Goal: Task Accomplishment & Management: Complete application form

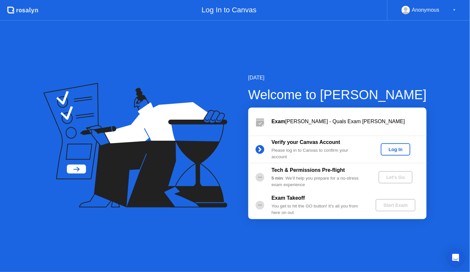
click at [394, 147] on div "Log In" at bounding box center [395, 149] width 24 height 5
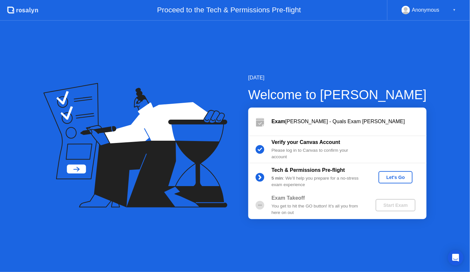
click at [393, 179] on div "Let's Go" at bounding box center [395, 177] width 29 height 5
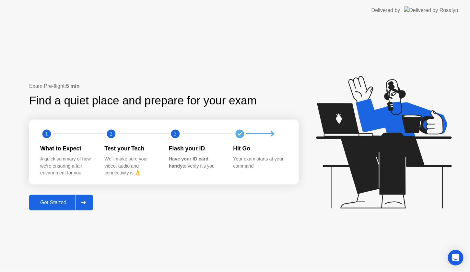
click at [56, 204] on div "Get Started" at bounding box center [53, 203] width 44 height 6
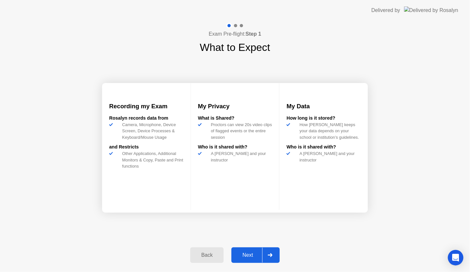
click at [261, 258] on div "Next" at bounding box center [247, 255] width 29 height 6
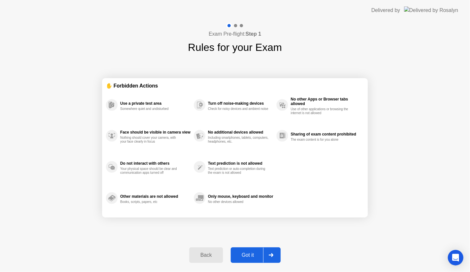
click at [257, 257] on div "Got it" at bounding box center [248, 255] width 30 height 6
select select "**********"
select select "*******"
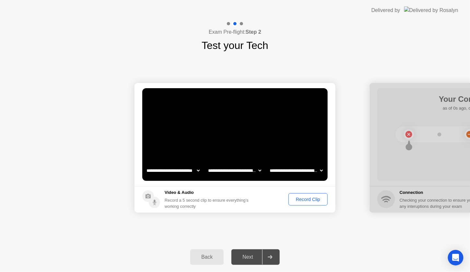
click at [254, 256] on div "Next" at bounding box center [247, 257] width 29 height 6
click at [304, 201] on div "Record Clip" at bounding box center [308, 199] width 35 height 5
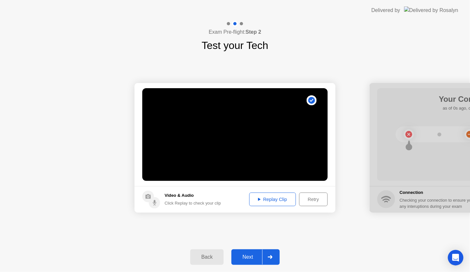
click at [257, 255] on div "Next" at bounding box center [247, 257] width 29 height 6
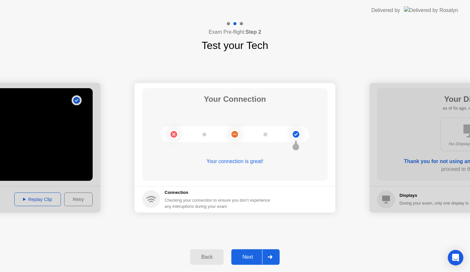
click at [249, 258] on div "Next" at bounding box center [247, 257] width 29 height 6
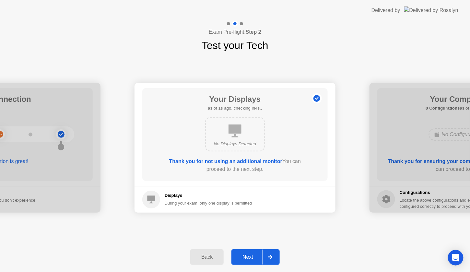
click at [249, 258] on div "Next" at bounding box center [247, 257] width 29 height 6
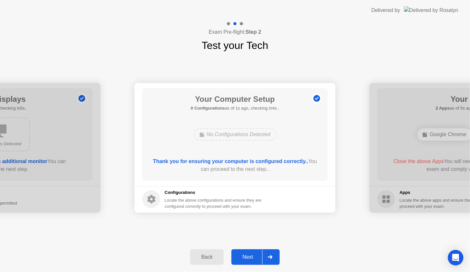
click at [249, 258] on div "Next" at bounding box center [247, 257] width 29 height 6
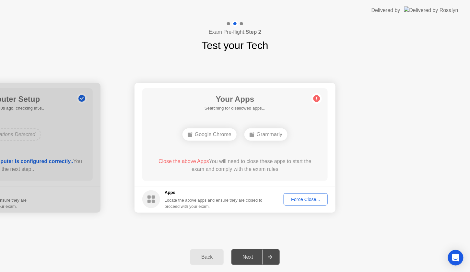
click at [308, 203] on button "Force Close..." at bounding box center [306, 199] width 44 height 12
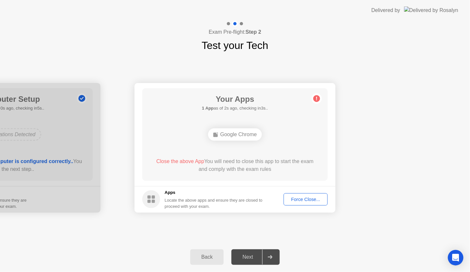
click at [311, 202] on div "Force Close..." at bounding box center [306, 199] width 40 height 5
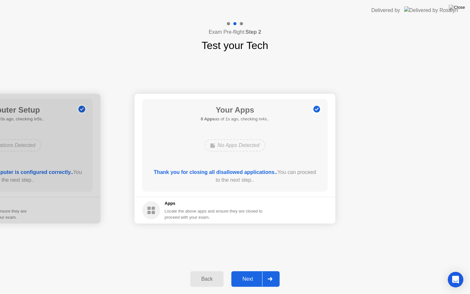
click at [246, 272] on div "Next" at bounding box center [247, 279] width 29 height 6
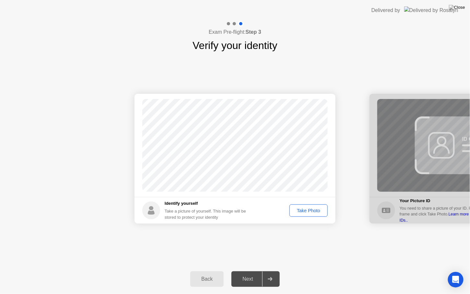
click at [308, 211] on div "Take Photo" at bounding box center [309, 210] width 34 height 5
click at [247, 272] on button "Next" at bounding box center [255, 279] width 48 height 16
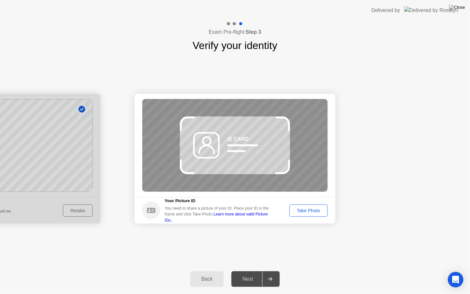
click at [305, 212] on div "Take Photo" at bounding box center [309, 210] width 34 height 5
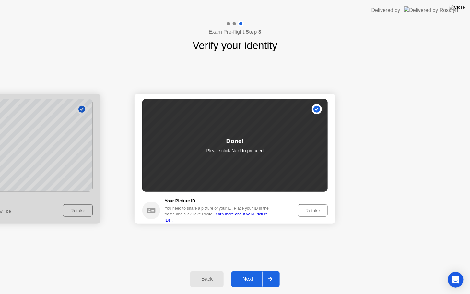
click at [255, 272] on button "Next" at bounding box center [255, 279] width 48 height 16
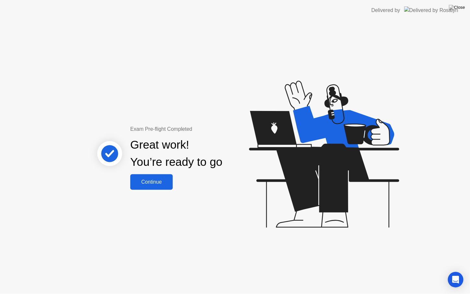
click at [169, 188] on button "Continue" at bounding box center [151, 182] width 42 height 16
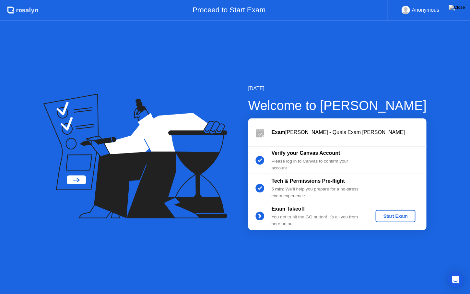
click at [406, 216] on div "Start Exam" at bounding box center [395, 215] width 35 height 5
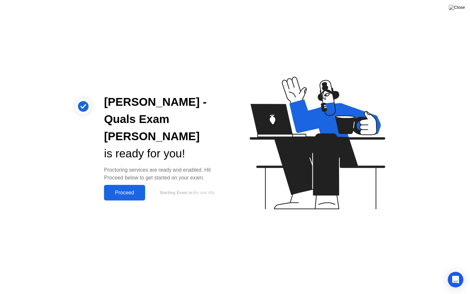
click at [117, 190] on div "Proceed" at bounding box center [124, 193] width 37 height 6
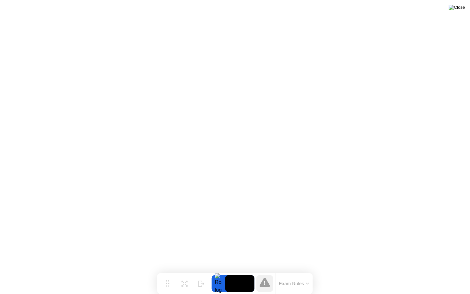
click at [461, 10] on img at bounding box center [457, 7] width 16 height 5
